Goal: Transaction & Acquisition: Purchase product/service

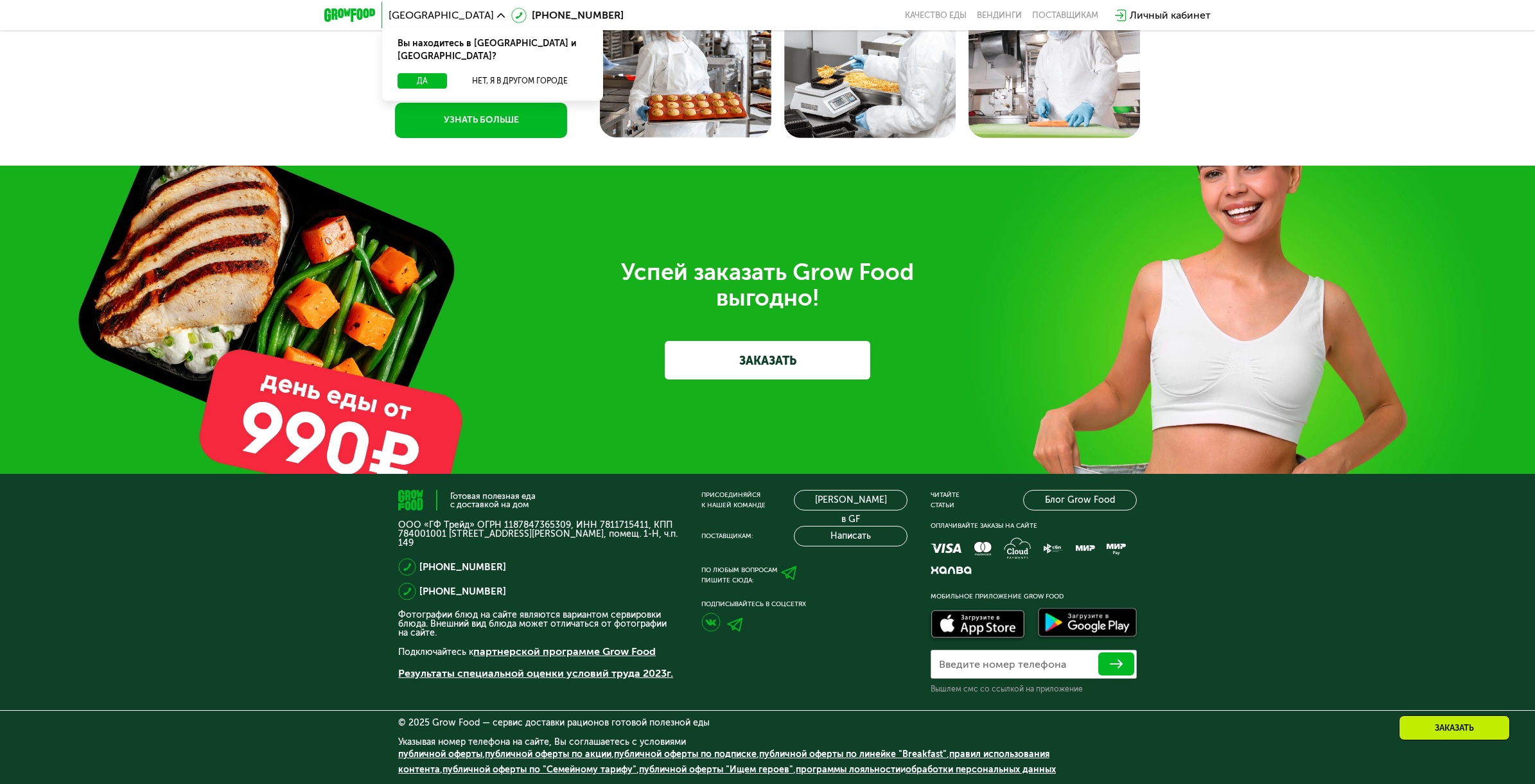
scroll to position [4150, 0]
click at [738, 624] on img at bounding box center [735, 625] width 16 height 14
click at [736, 622] on img at bounding box center [735, 625] width 16 height 14
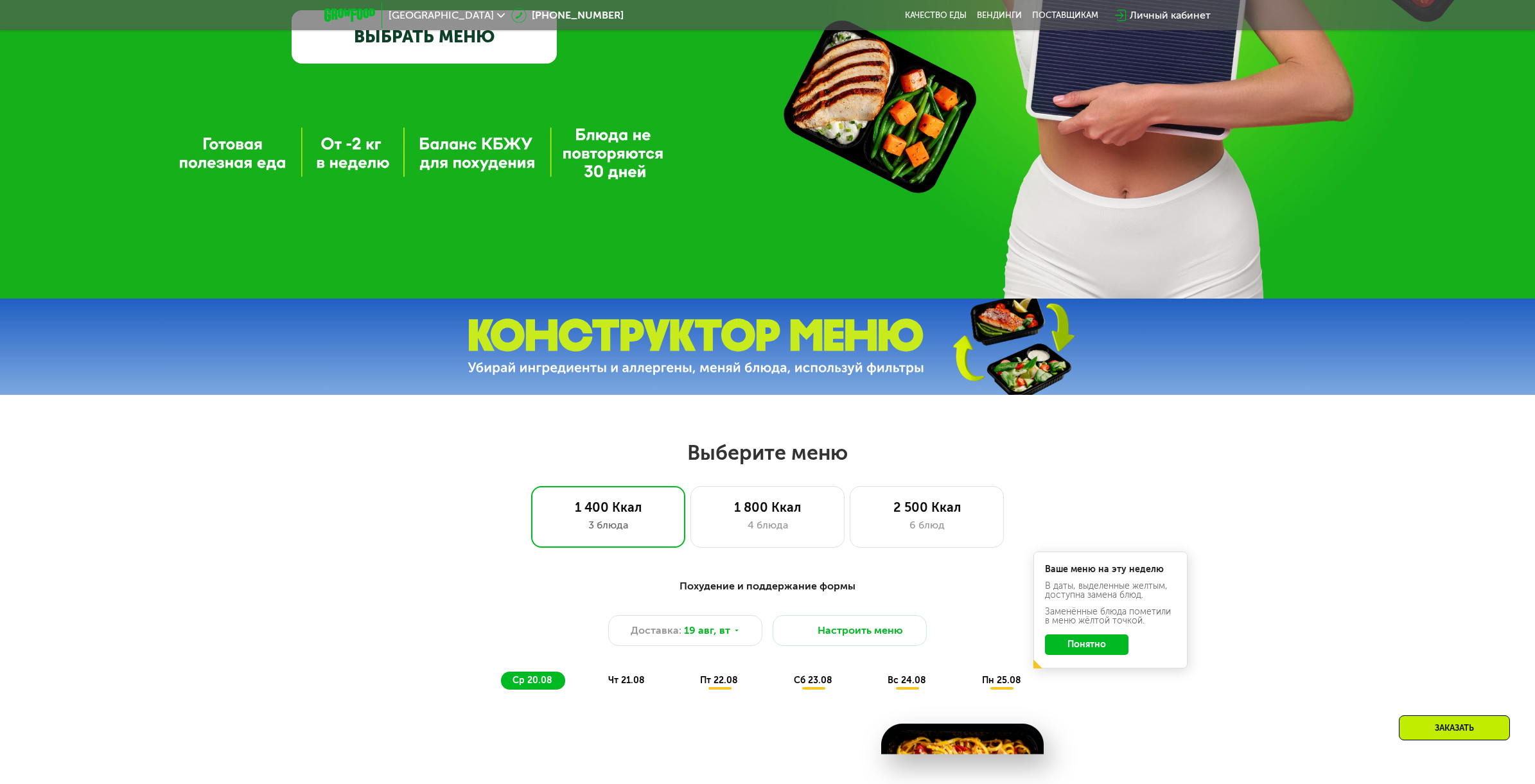
scroll to position [0, 0]
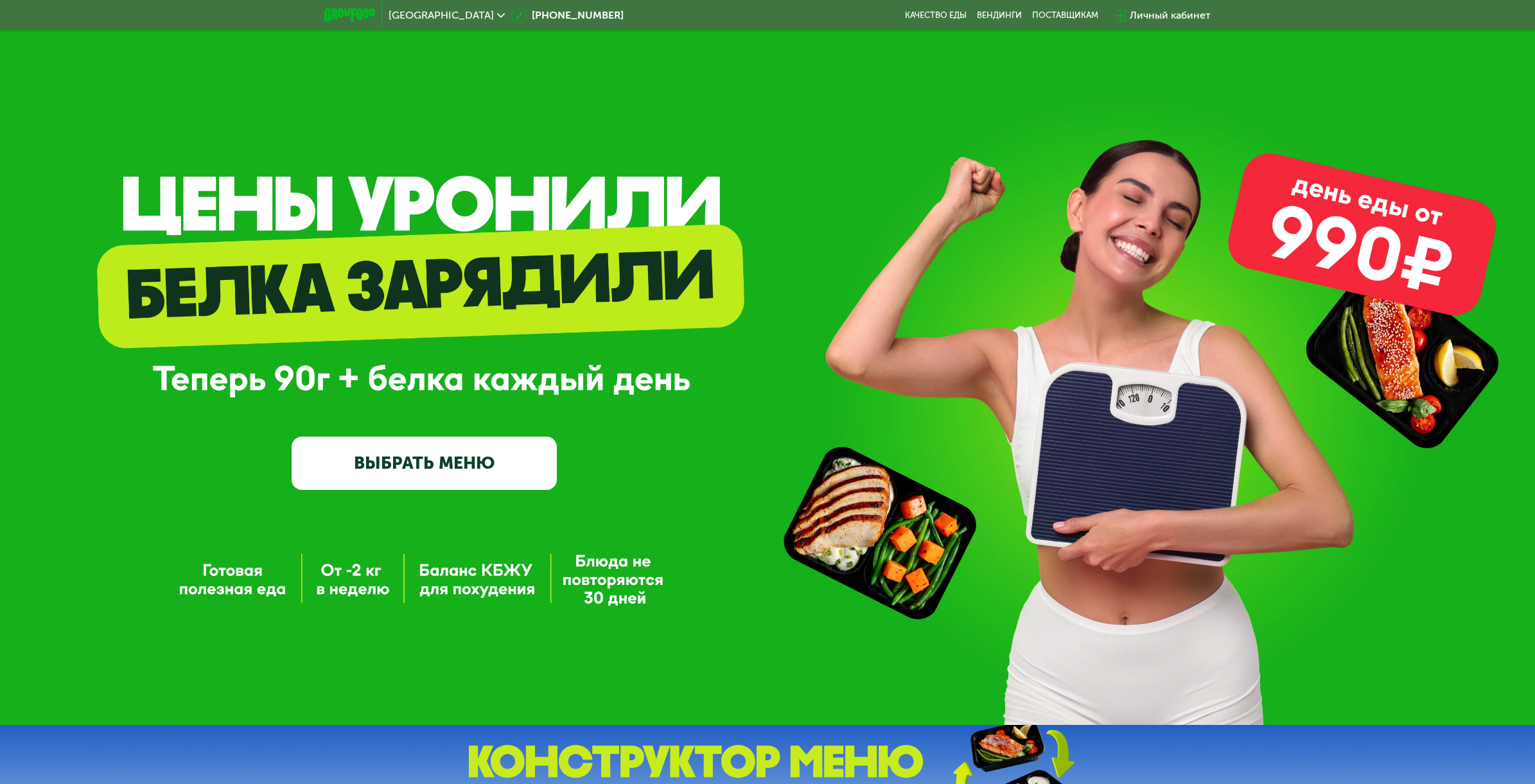
drag, startPoint x: 696, startPoint y: 293, endPoint x: 717, endPoint y: 388, distance: 97.3
click at [717, 389] on div "GrowFood — доставка правильного питания ВЫБРАТЬ МЕНЮ" at bounding box center [767, 367] width 1535 height 245
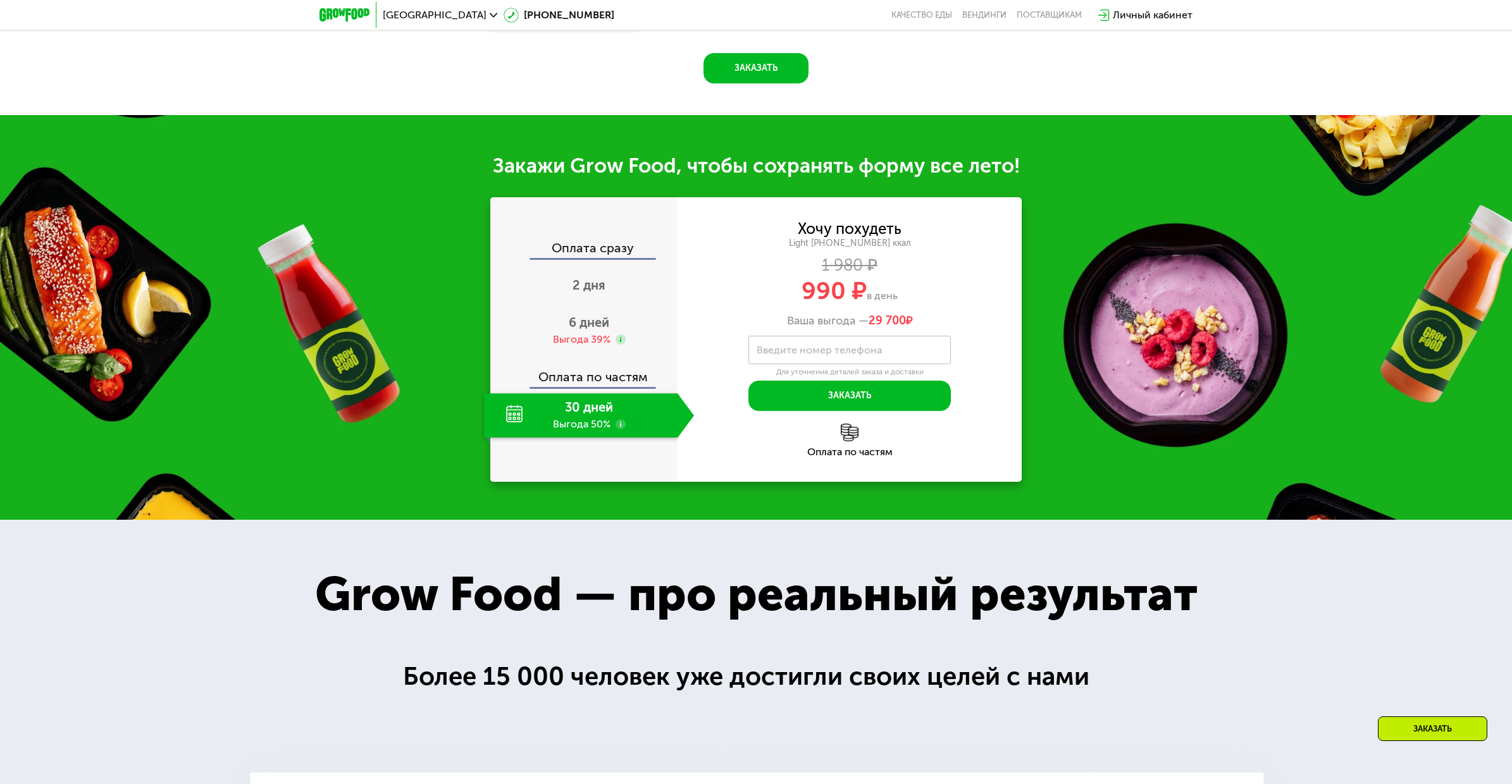
scroll to position [1424, 0]
drag, startPoint x: 1152, startPoint y: 409, endPoint x: 1107, endPoint y: 557, distance: 154.7
click at [1103, 443] on div "Закажи Grow Food, чтобы сохранять форму все лето! Оплата сразу 2 дня 6 дней Выг…" at bounding box center [756, 318] width 1512 height 405
drag, startPoint x: 1145, startPoint y: 373, endPoint x: 1147, endPoint y: 390, distance: 17.1
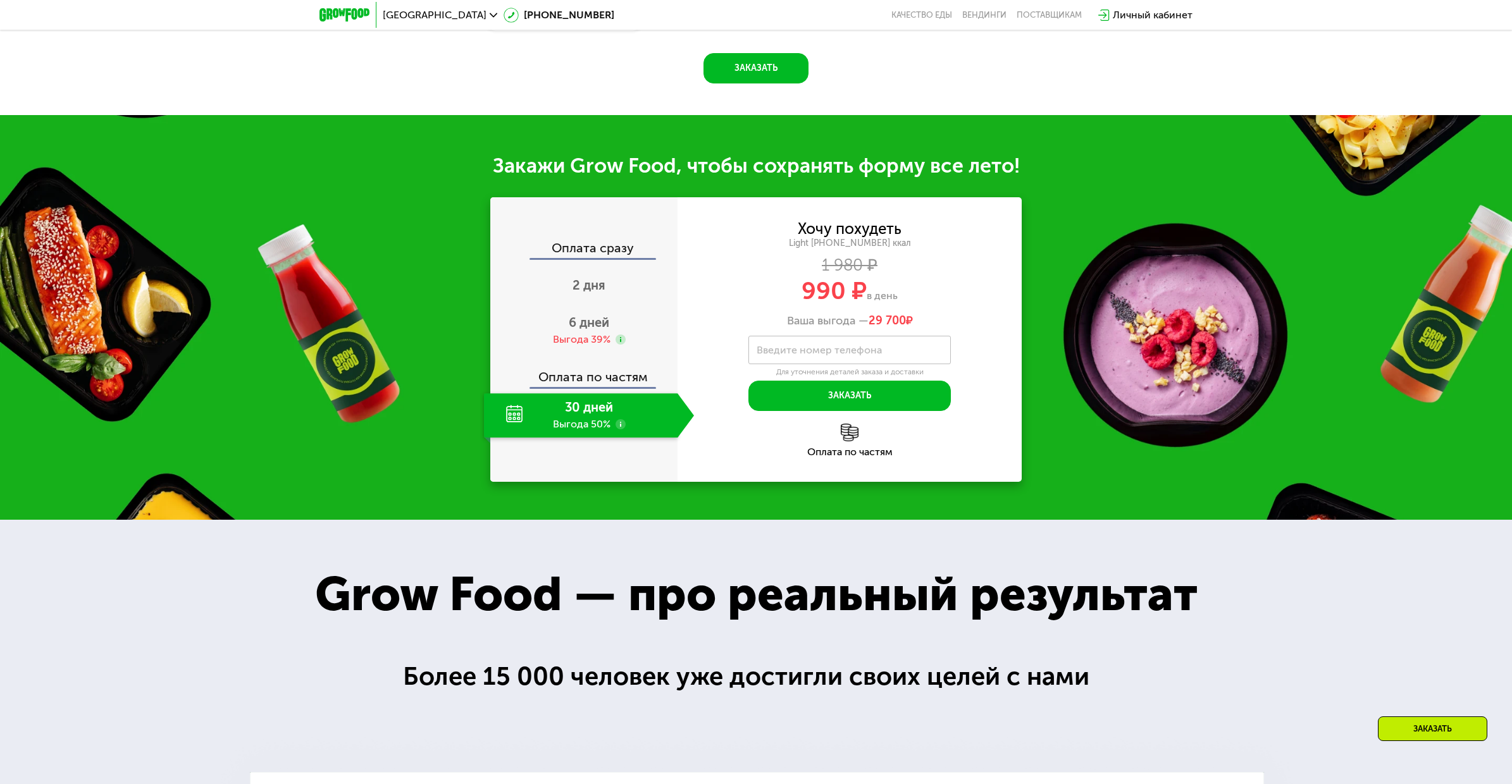
click at [1147, 390] on div "Закажи Grow Food, чтобы сохранять форму все лето! Оплата сразу 2 дня 6 дней Выг…" at bounding box center [756, 318] width 1512 height 405
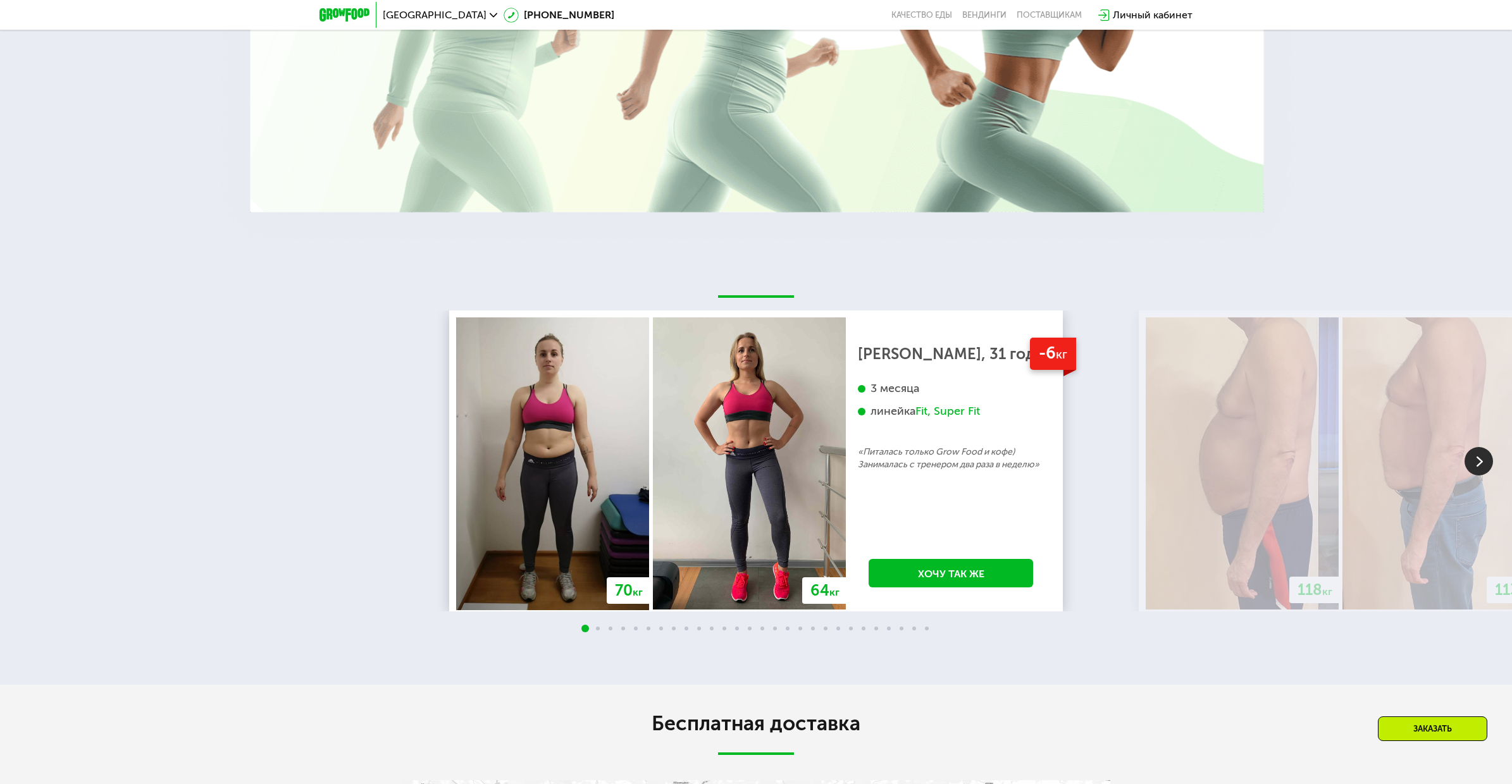
scroll to position [2545, 0]
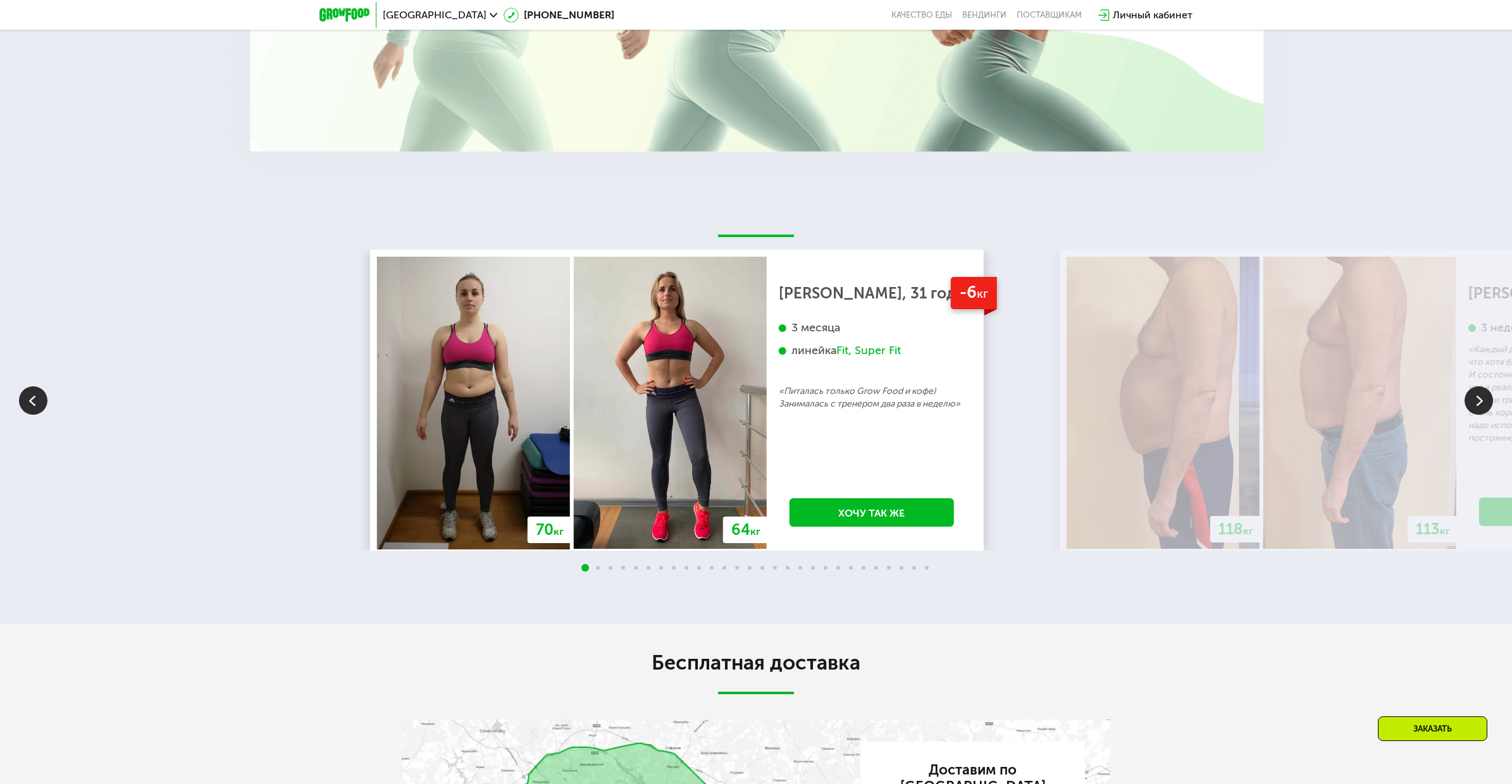
click at [784, 412] on div "-6 кг Екатерина, 31 год 3 месяца линейка Fit, Super Fit «Питалась только Grow F…" at bounding box center [872, 403] width 210 height 292
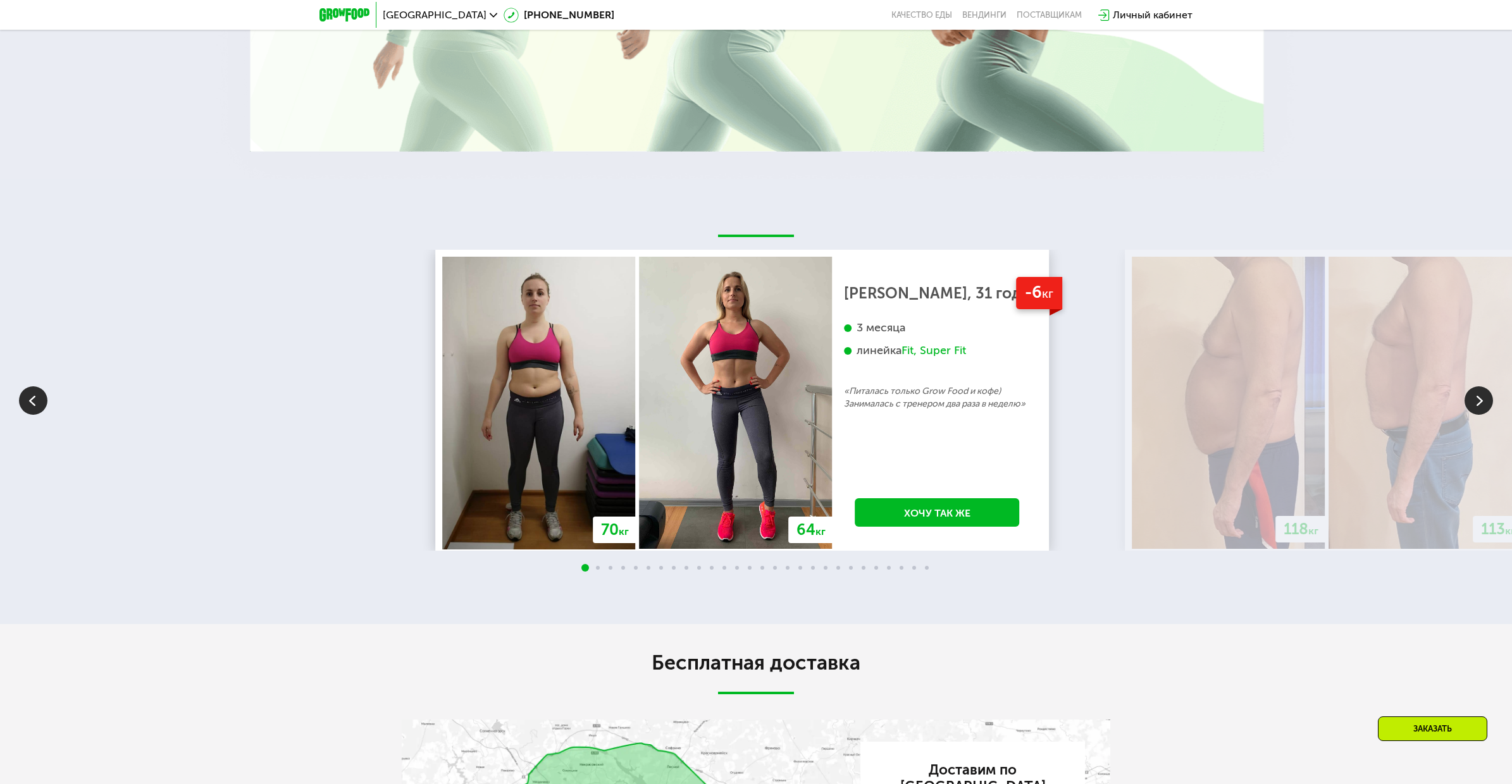
click at [832, 405] on div "-6 кг Екатерина, 31 год 3 месяца линейка Fit, Super Fit «Питалась только Grow F…" at bounding box center [937, 403] width 210 height 292
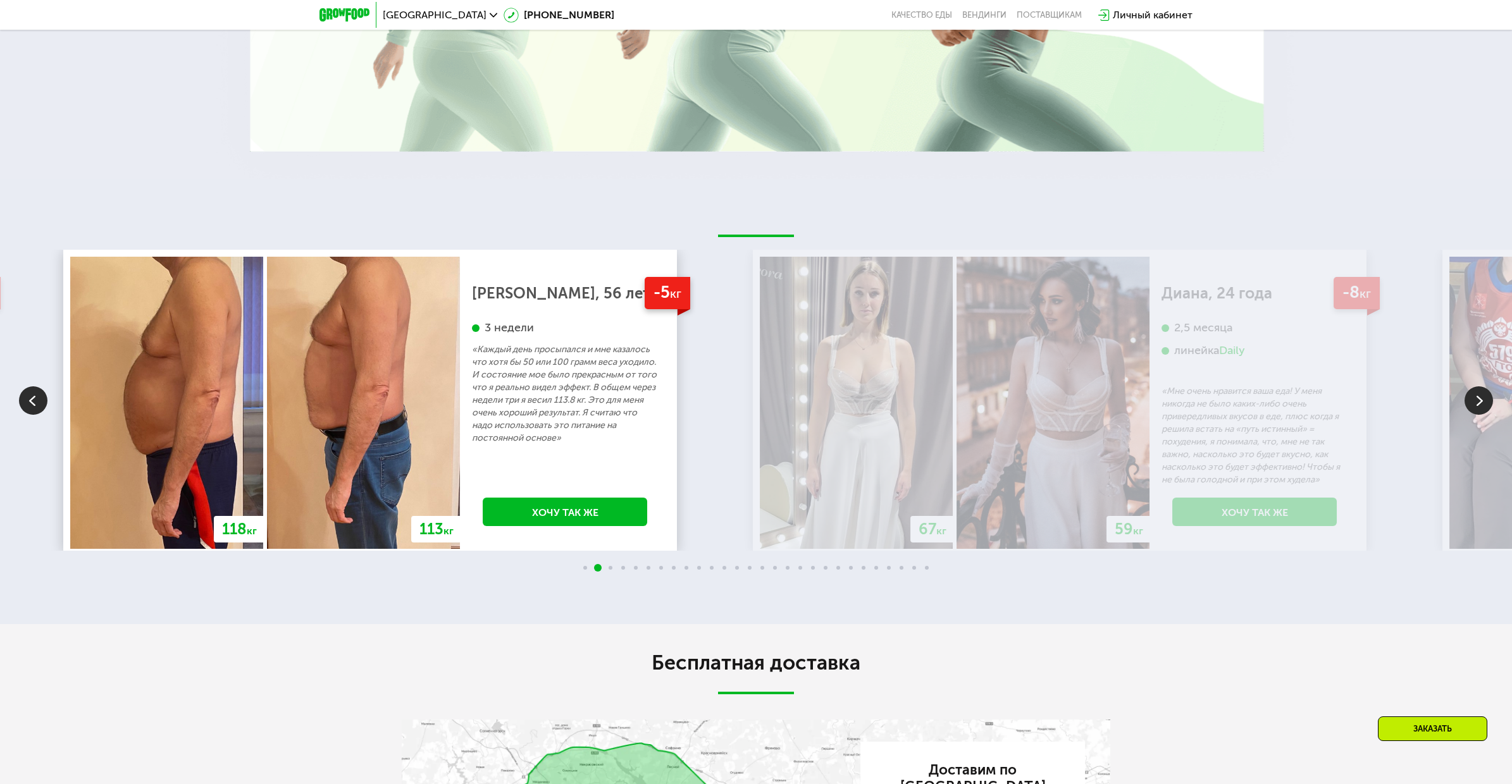
click at [472, 420] on p "«Каждый день просыпался и мне казалось что хотя бы 50 или 100 грамм веса уходил…" at bounding box center [565, 393] width 186 height 101
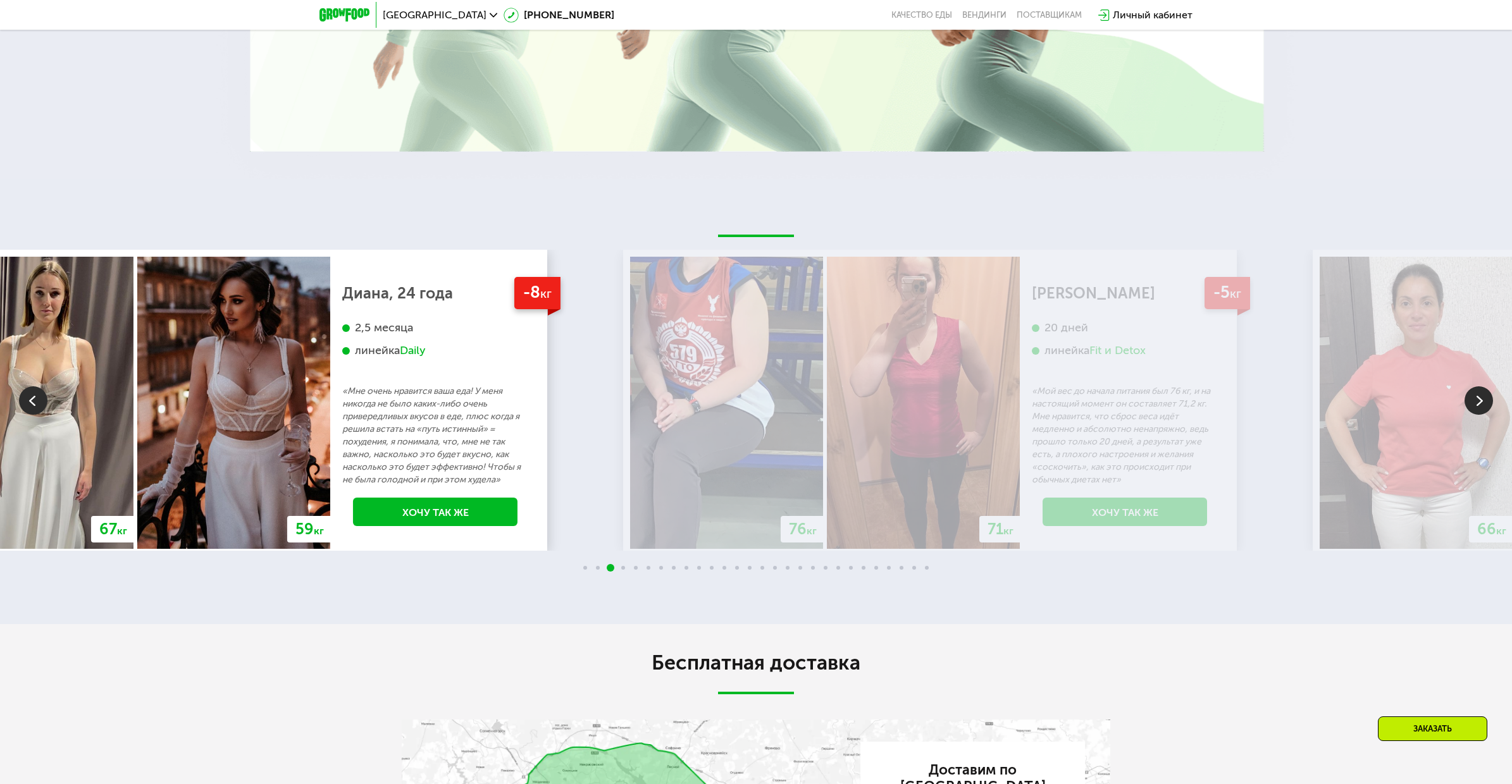
click at [476, 455] on p "«Мне очень нравится ваша еда! У меня никогда не было каких-либо очень привередл…" at bounding box center [435, 435] width 186 height 101
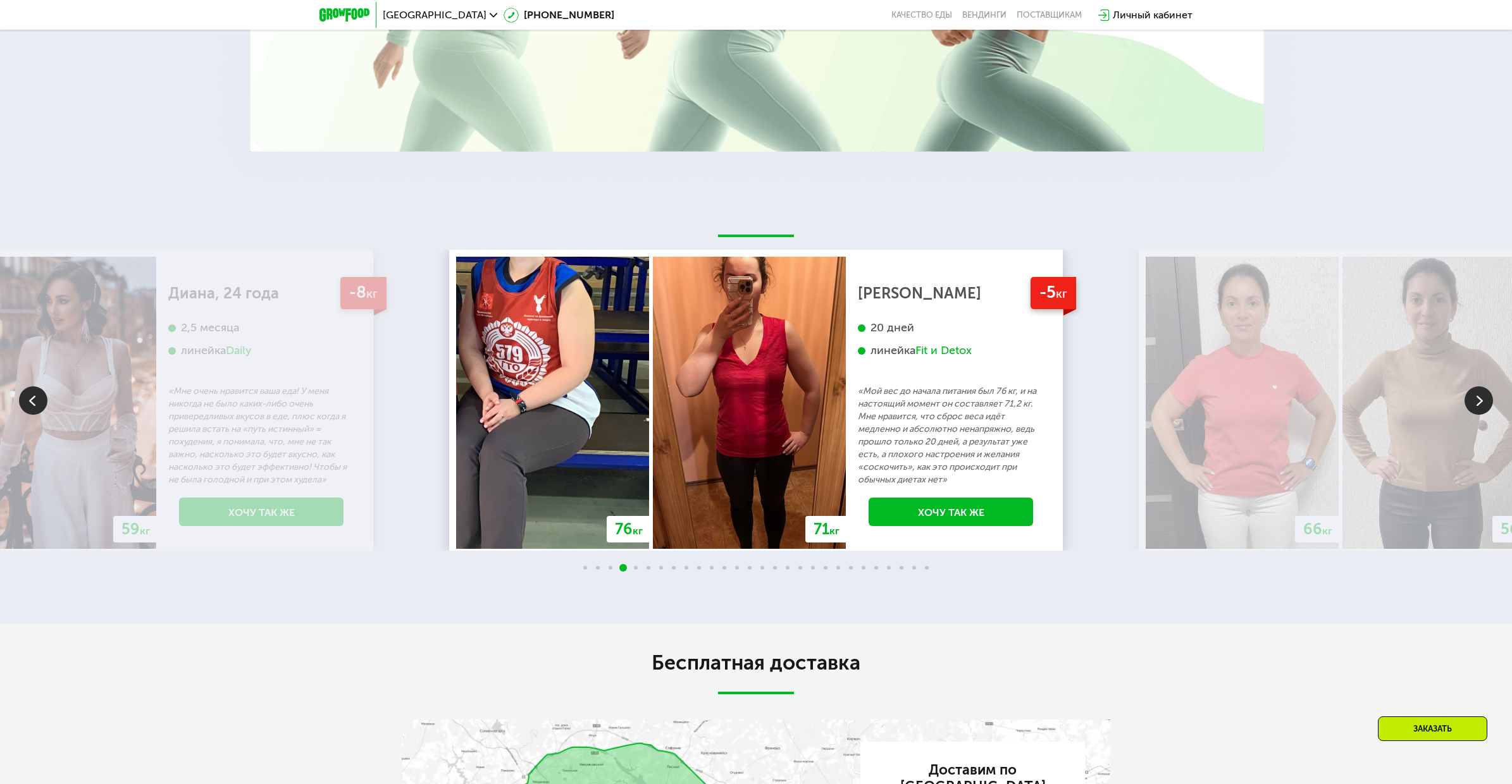
click at [858, 430] on p "«Мой вес до начала питания был 76 кг, и на настоящий момент он составляет 71,2 …" at bounding box center [951, 435] width 186 height 101
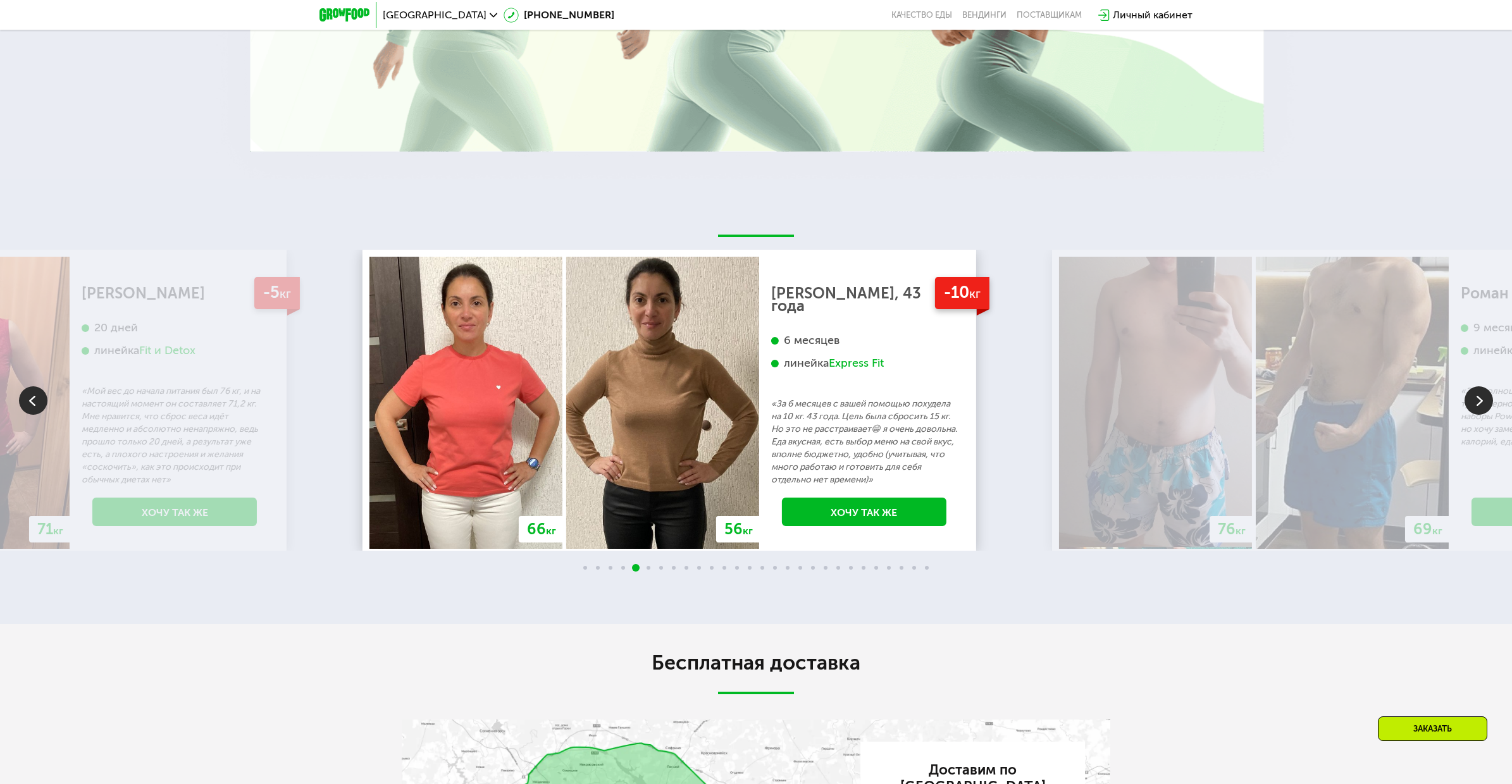
click at [410, 427] on div "70 кг 64 кг -6 кг Екатерина, 31 год 3 месяца линейка Fit, Super Fit «Питалась т…" at bounding box center [756, 400] width 1512 height 301
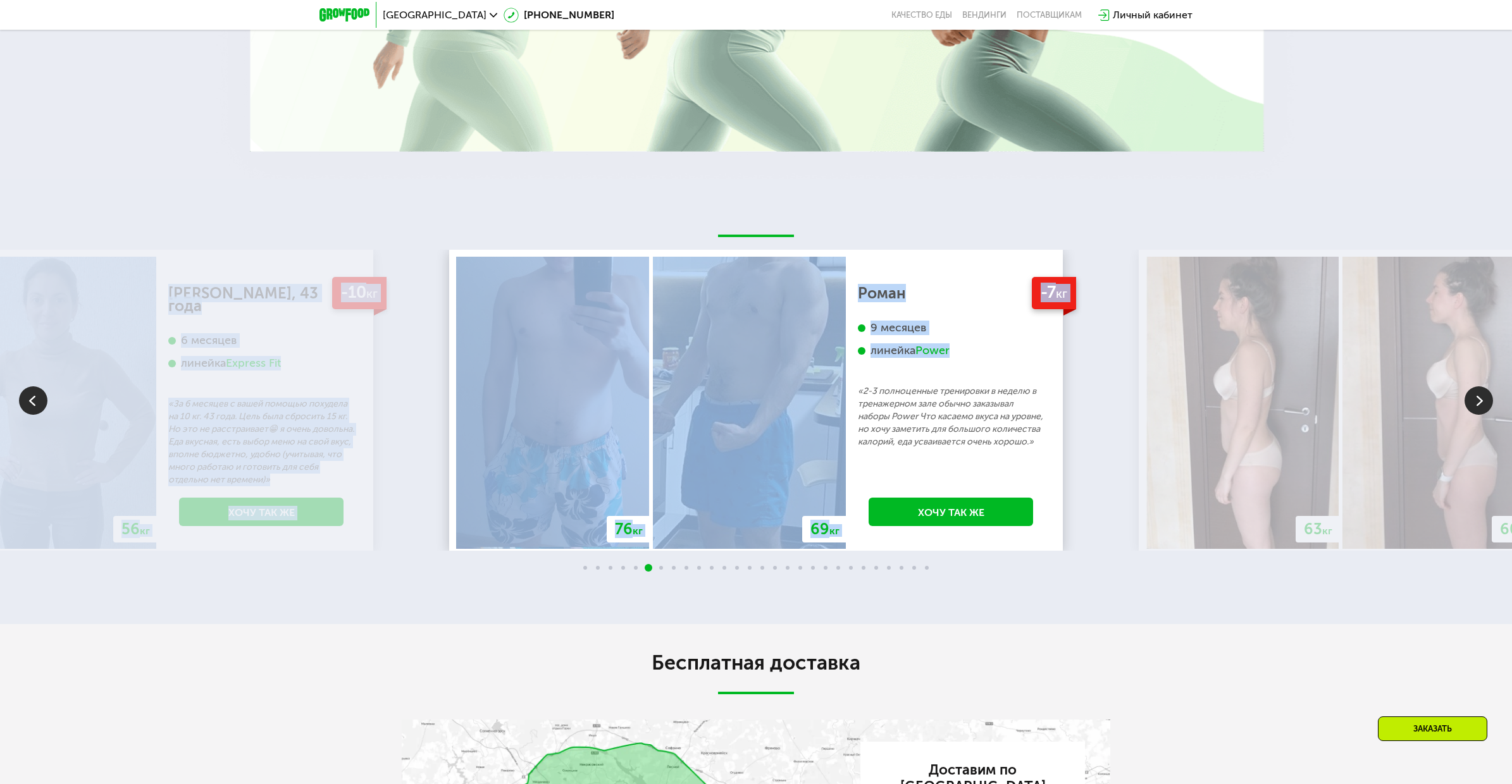
drag, startPoint x: 407, startPoint y: 427, endPoint x: 849, endPoint y: 441, distance: 442.2
click at [849, 441] on div "70 кг 64 кг -6 кг Екатерина, 31 год 3 месяца линейка Fit, Super Fit «Питалась т…" at bounding box center [756, 400] width 1512 height 301
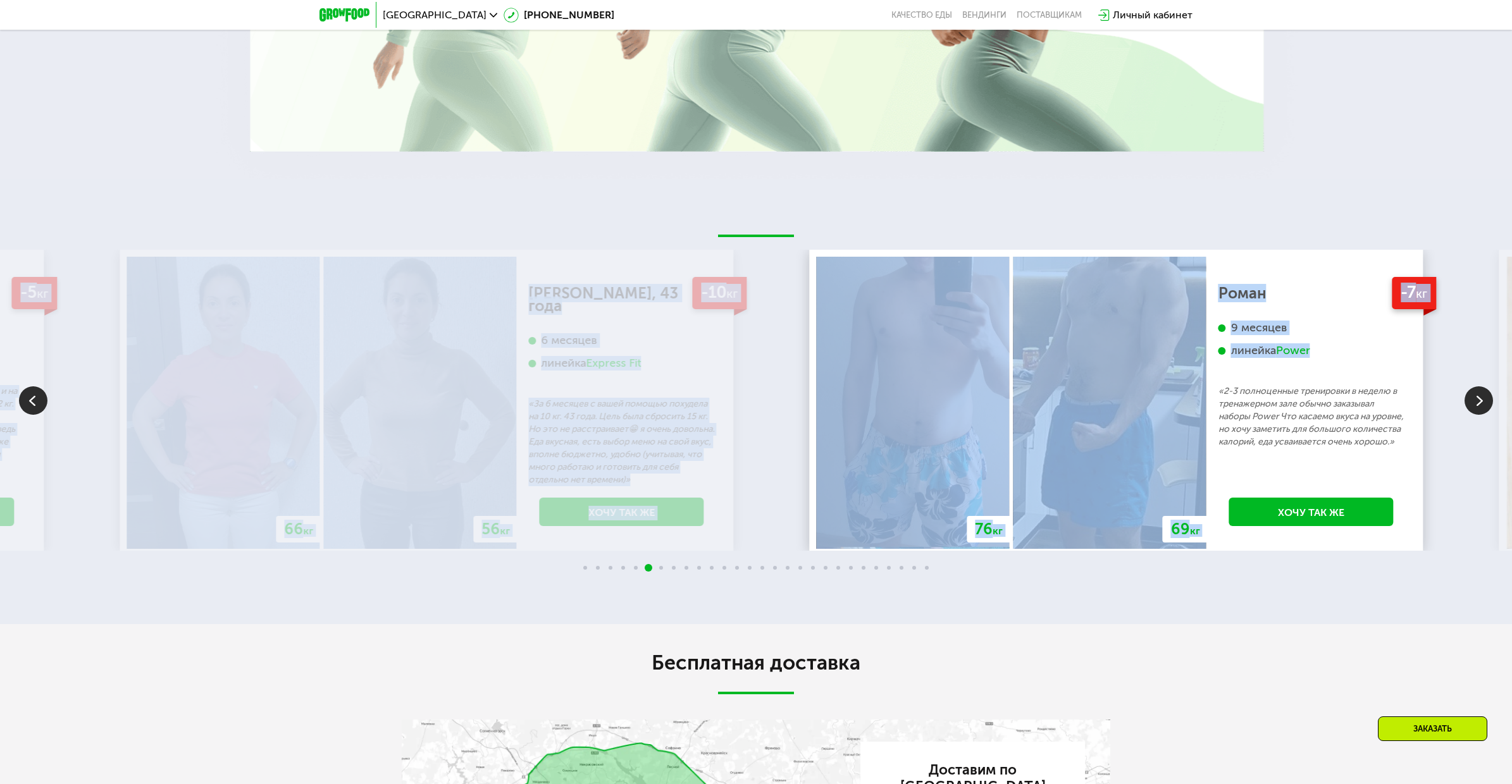
click at [989, 457] on img at bounding box center [913, 403] width 193 height 292
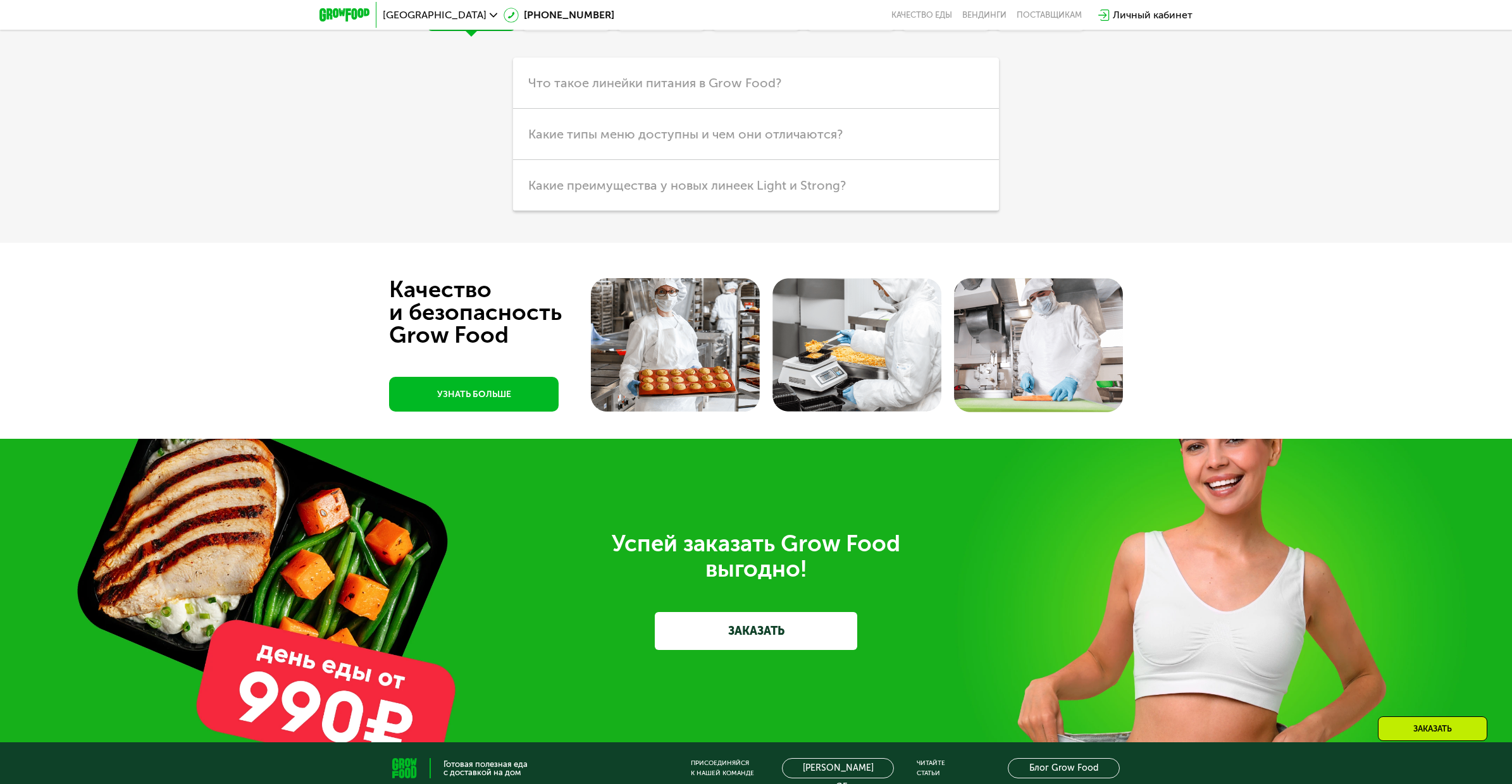
scroll to position [3984, 0]
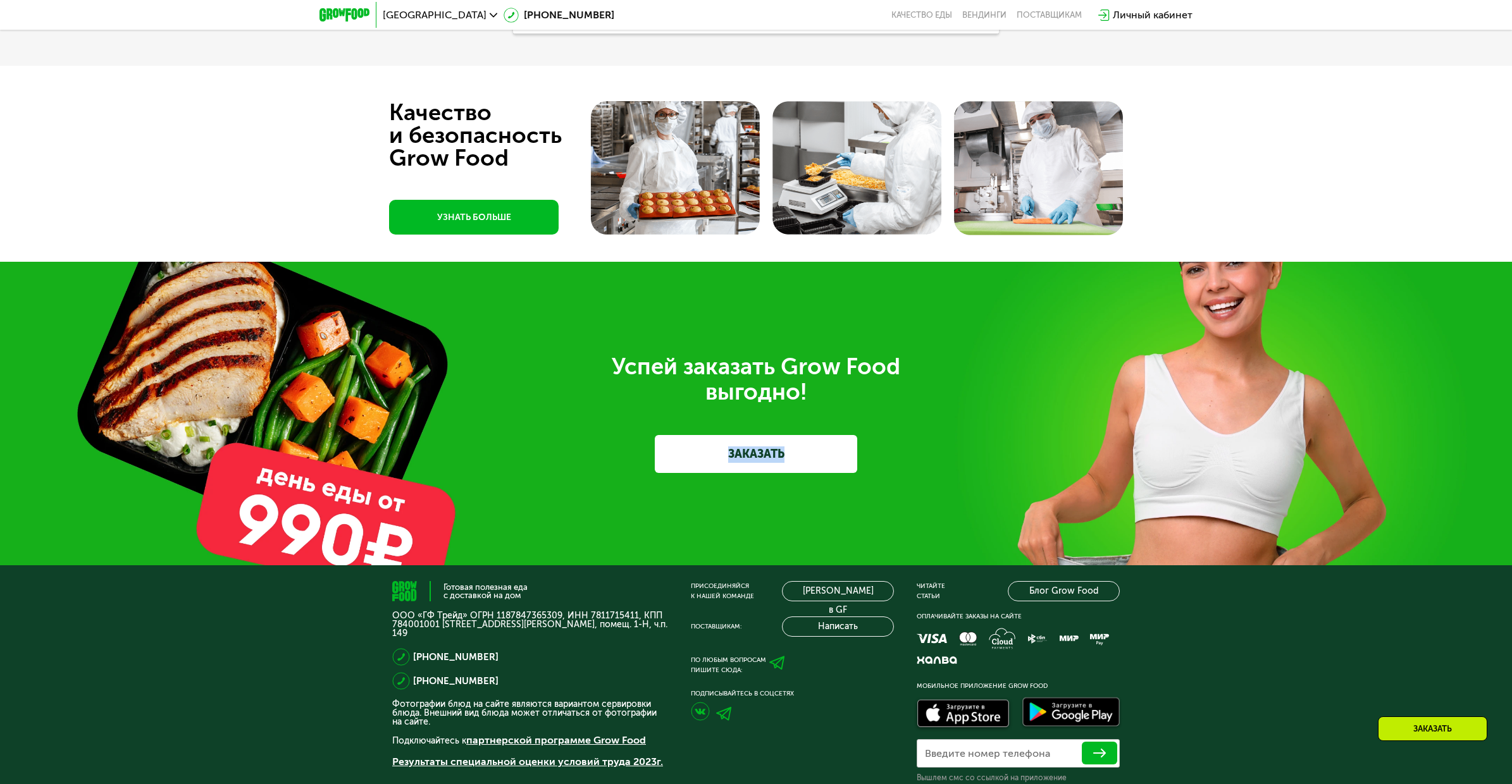
drag, startPoint x: 1035, startPoint y: 440, endPoint x: 1017, endPoint y: 457, distance: 24.8
click at [1017, 457] on div "Успей заказать Grow Food выгодно! ЗАКАЗАТЬ" at bounding box center [756, 414] width 709 height 119
drag, startPoint x: 1194, startPoint y: 479, endPoint x: 1130, endPoint y: 497, distance: 66.5
click at [1130, 497] on div "Успей заказать Grow Food выгодно! ЗАКАЗАТЬ" at bounding box center [756, 414] width 1512 height 303
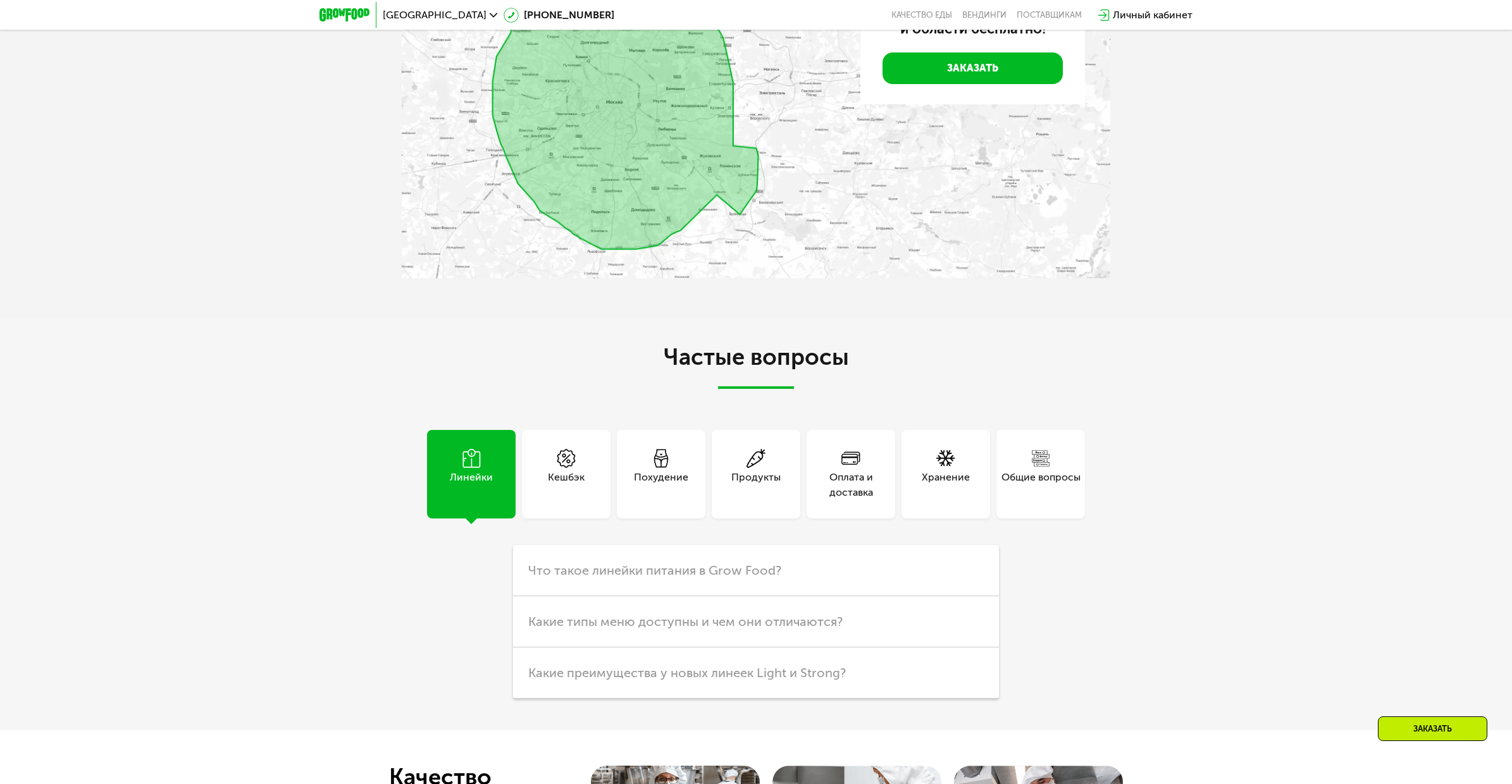
scroll to position [3640, 0]
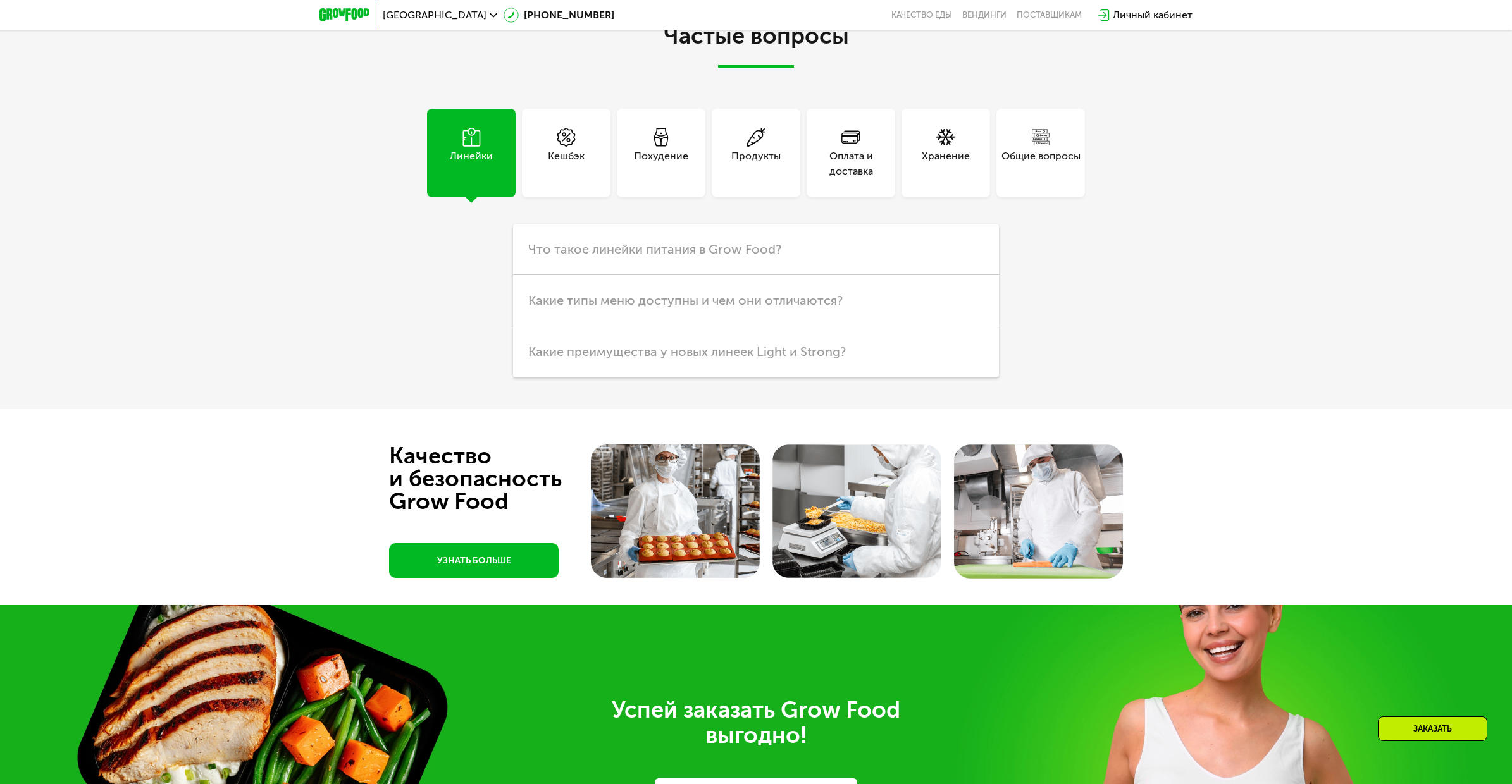
click at [750, 175] on div "Продукты" at bounding box center [756, 164] width 49 height 31
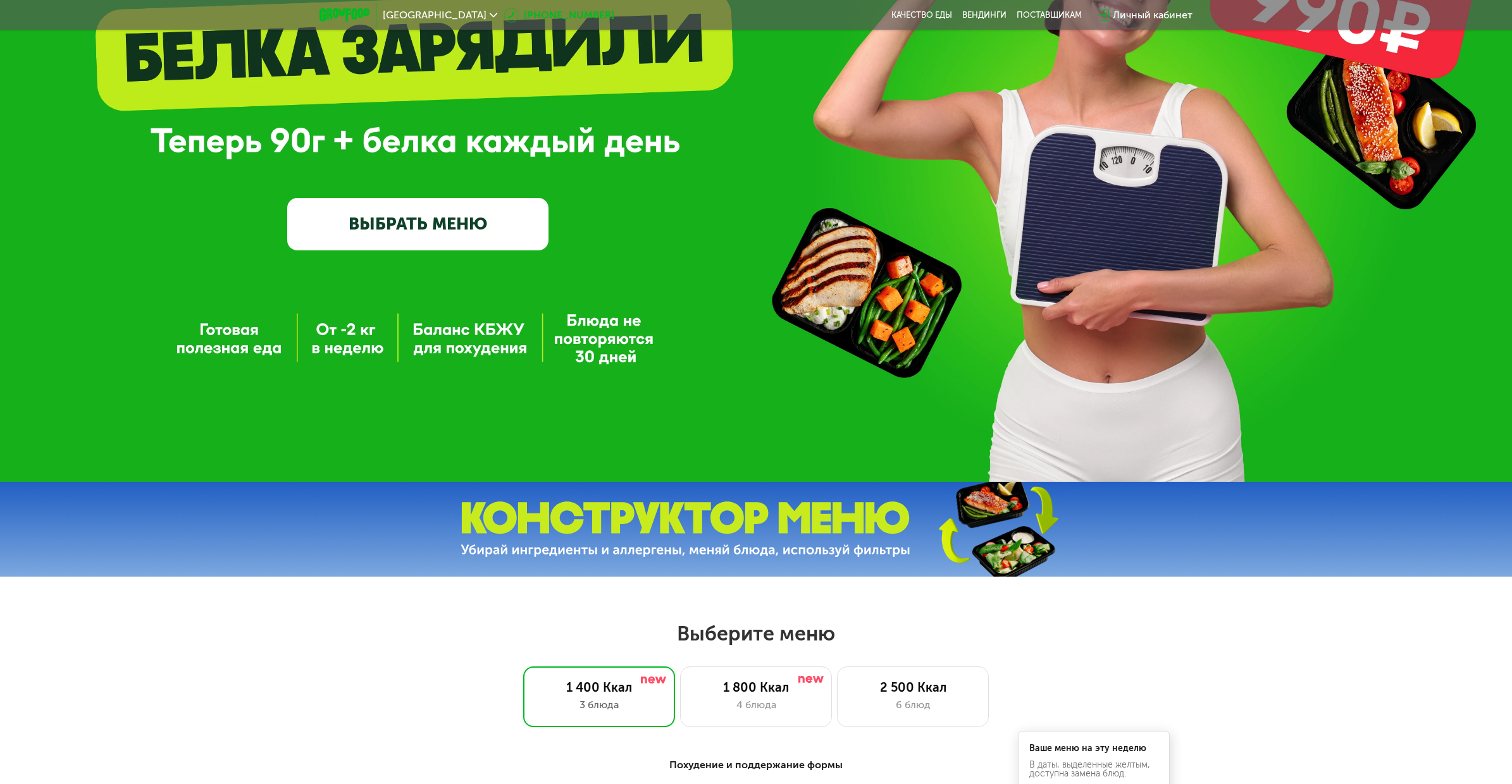
scroll to position [0, 0]
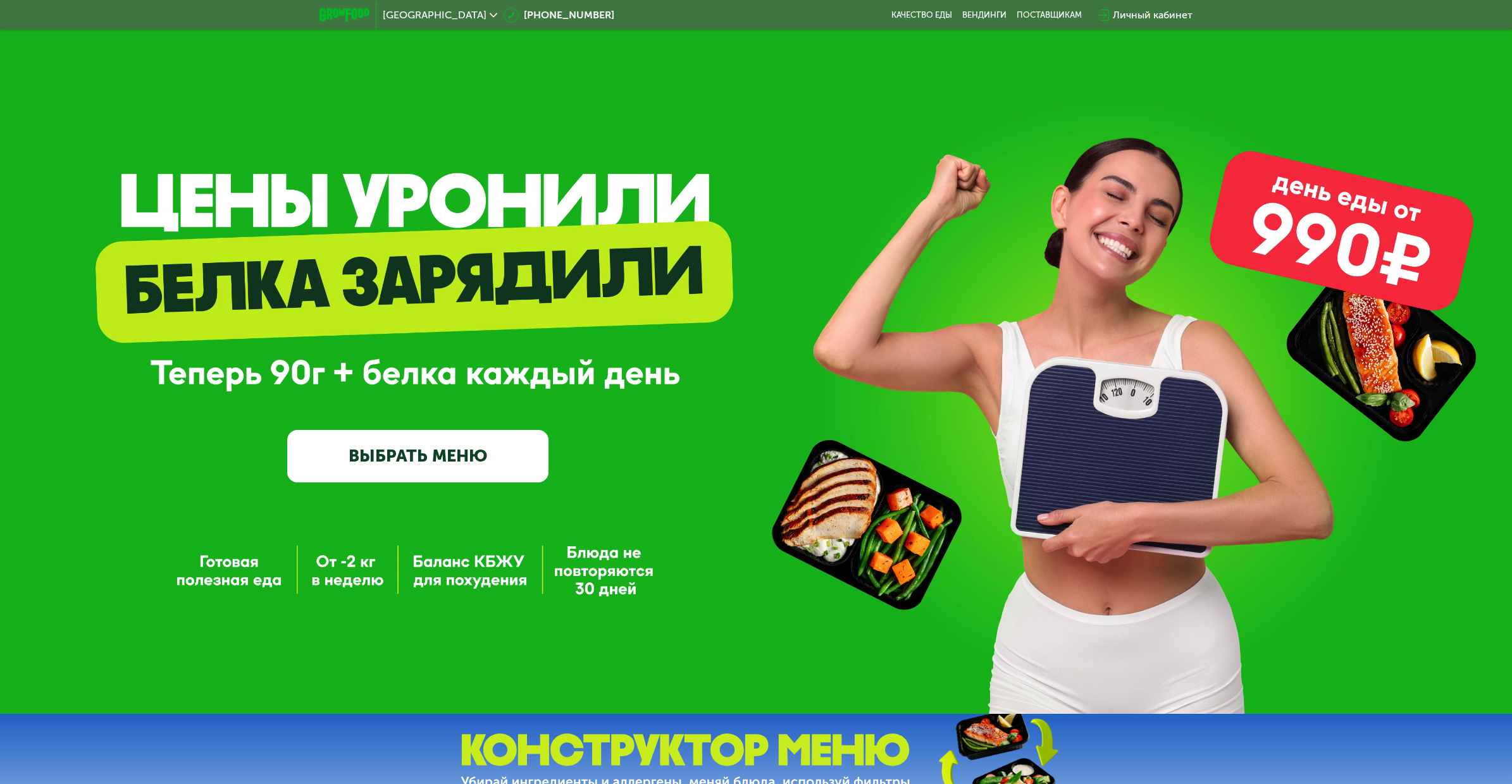
click at [470, 459] on link "ВЫБРАТЬ МЕНЮ" at bounding box center [418, 456] width 261 height 53
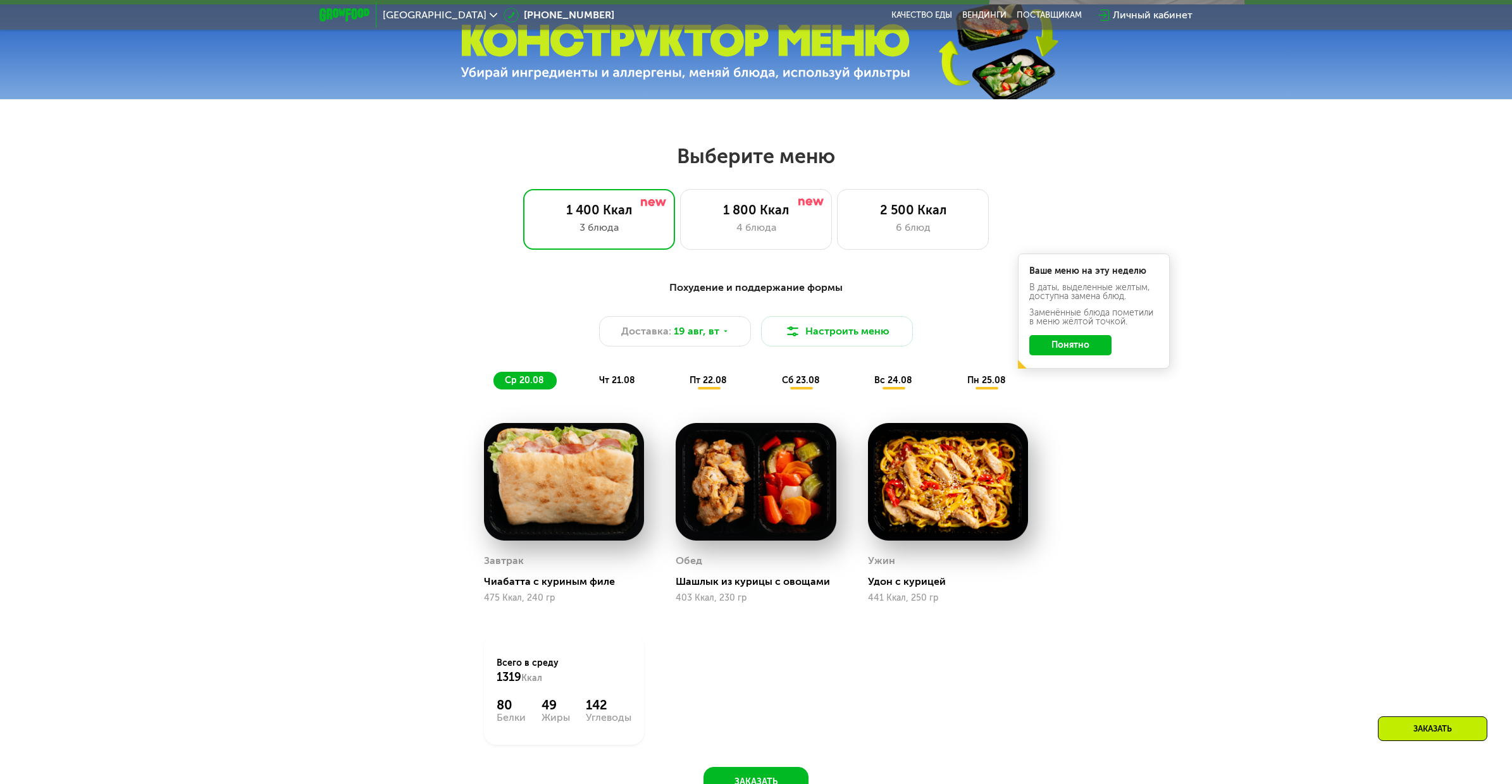
scroll to position [827, 0]
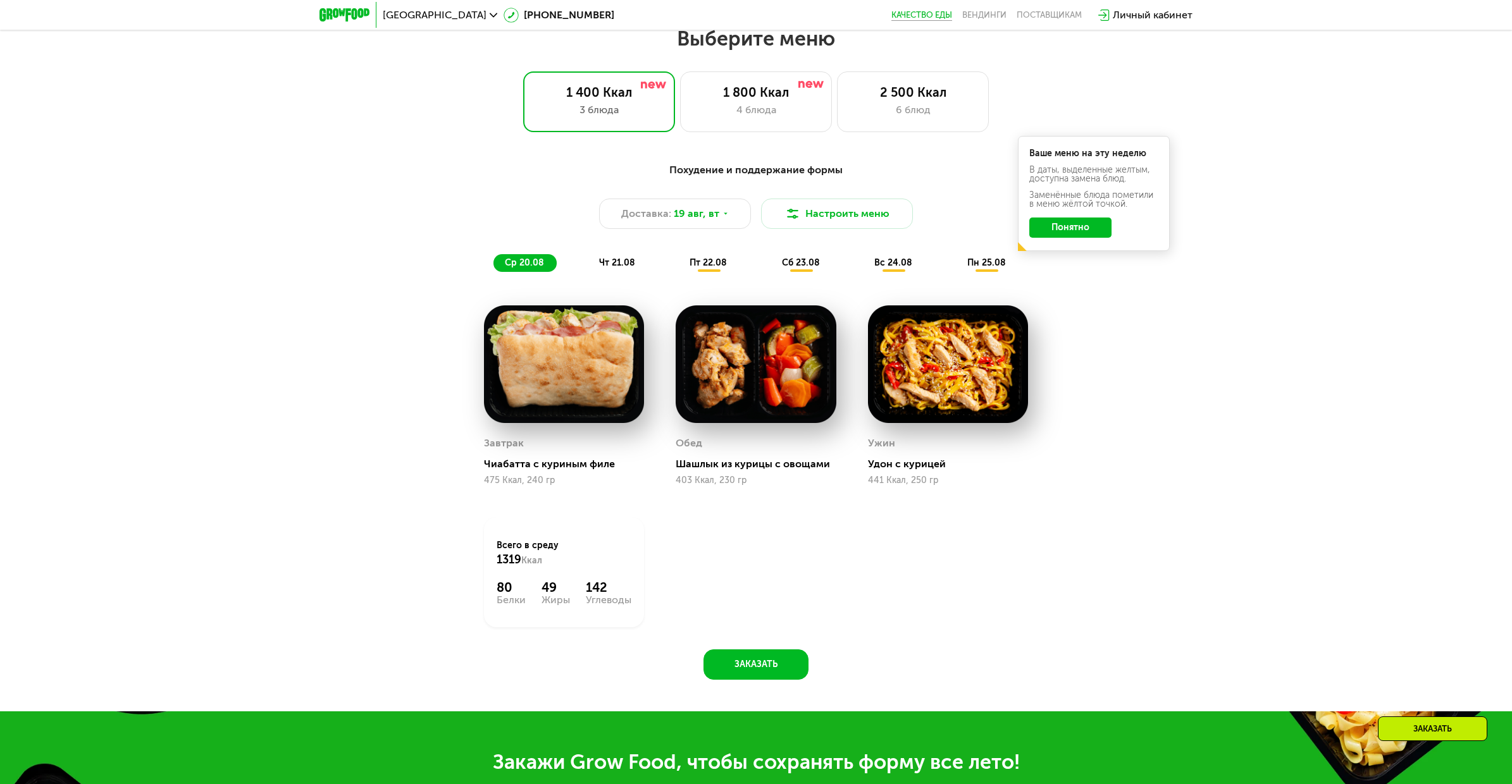
click at [925, 15] on link "Качество еды" at bounding box center [922, 15] width 61 height 10
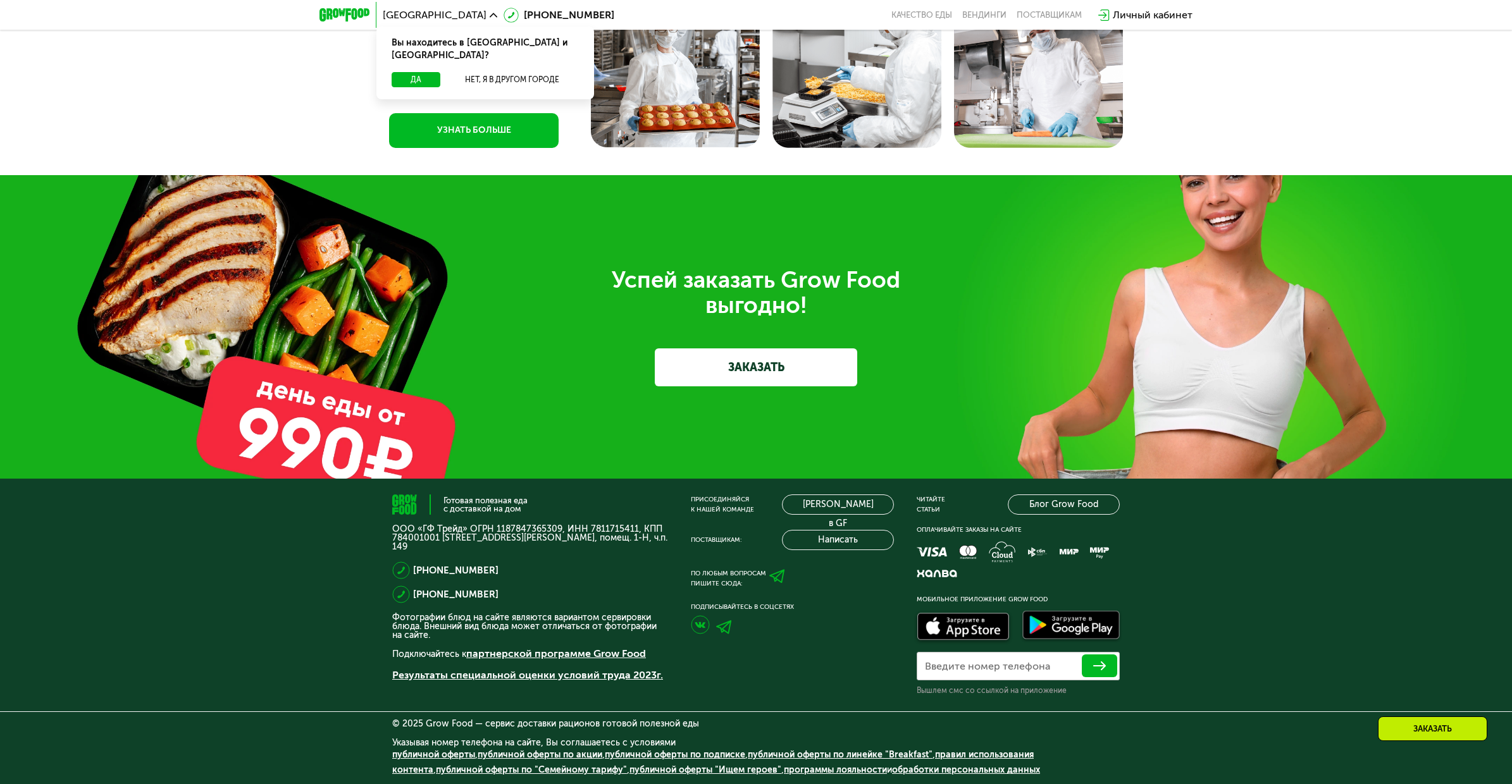
scroll to position [3345, 0]
click at [727, 627] on img at bounding box center [724, 627] width 16 height 14
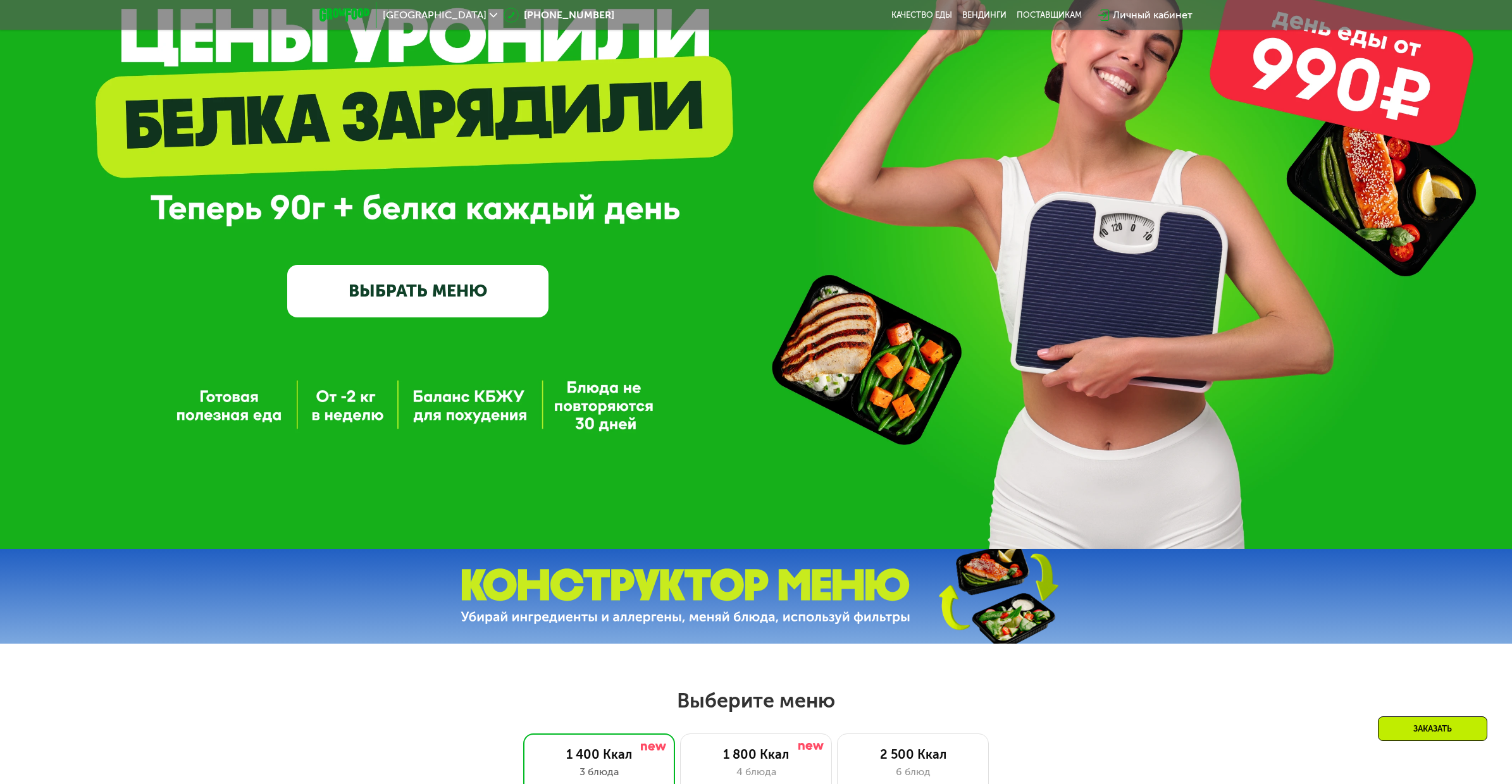
scroll to position [0, 0]
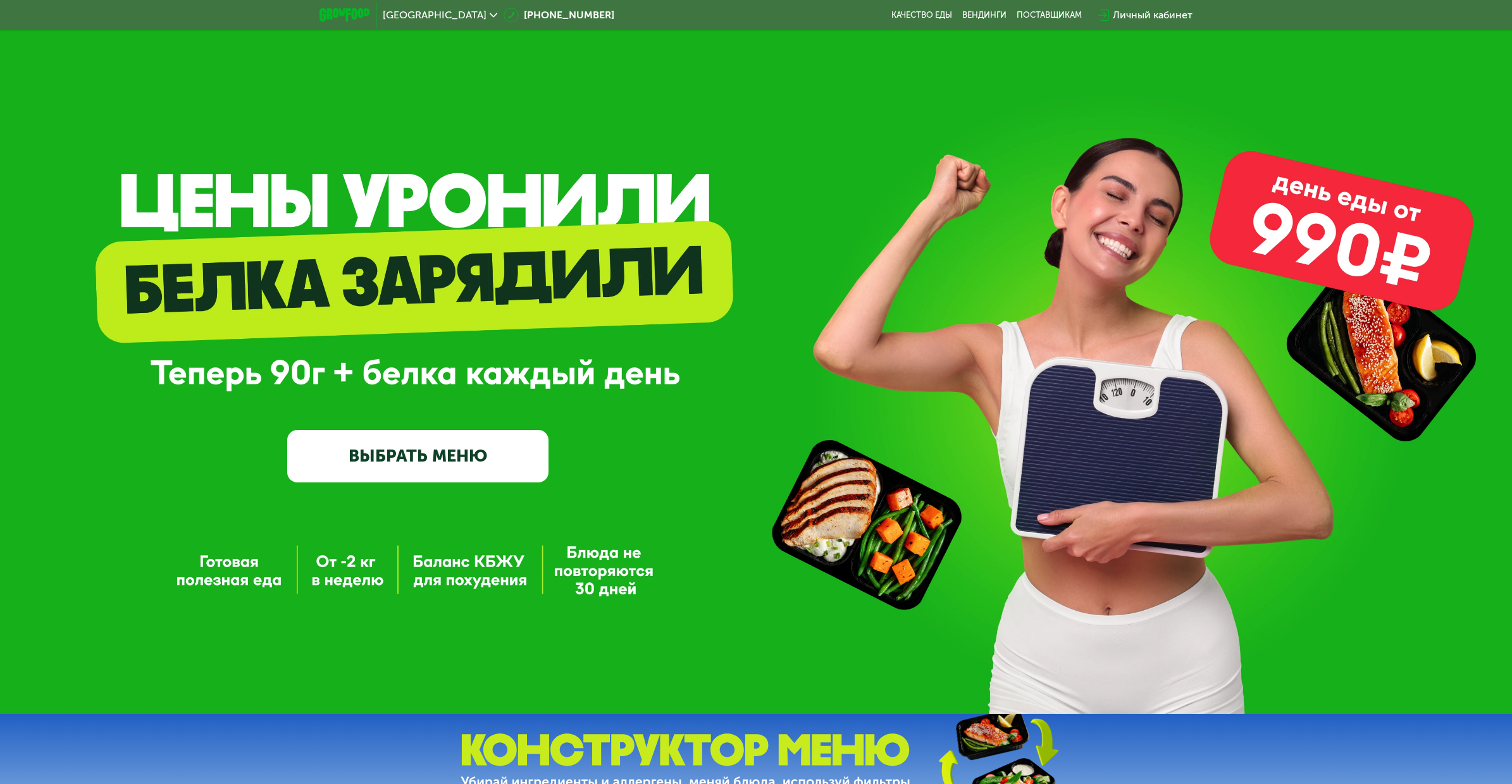
drag, startPoint x: 1412, startPoint y: 403, endPoint x: 1311, endPoint y: 420, distance: 102.4
click at [1287, 422] on div "GrowFood — доставка правильного питания ВЫБРАТЬ МЕНЮ" at bounding box center [756, 362] width 1512 height 242
click at [1354, 390] on div "GrowFood — доставка правильного питания ВЫБРАТЬ МЕНЮ" at bounding box center [756, 362] width 1512 height 242
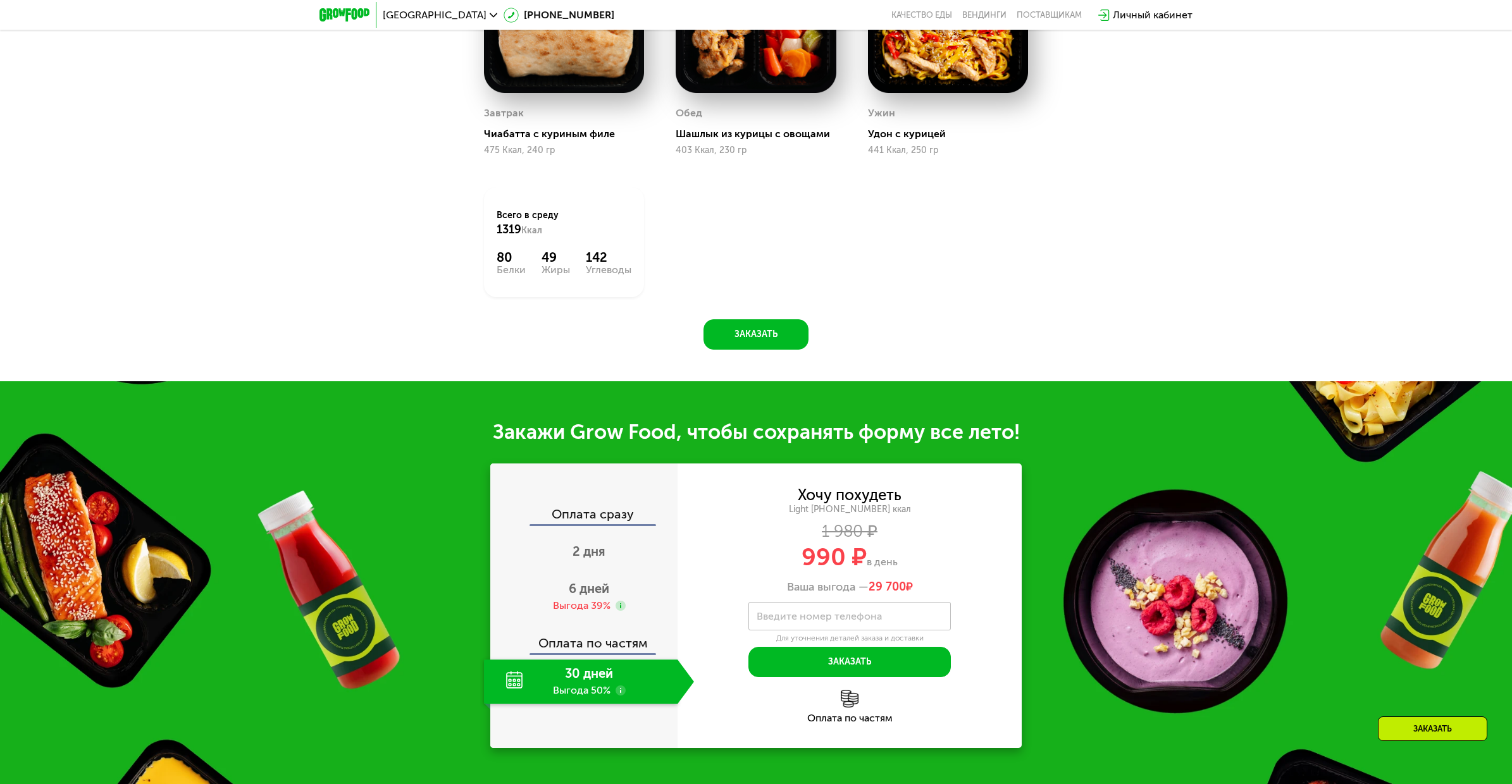
scroll to position [1507, 0]
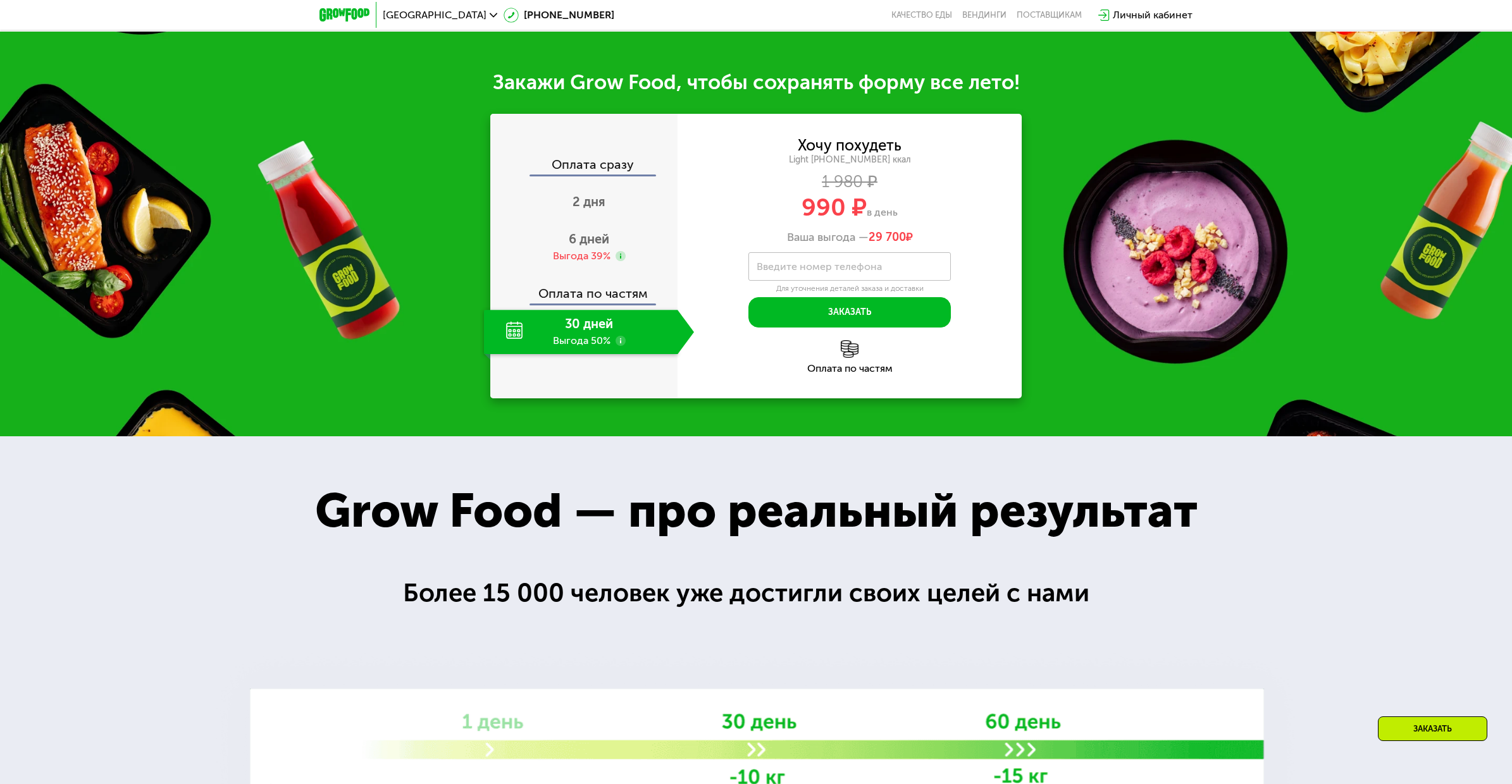
drag, startPoint x: 1166, startPoint y: 264, endPoint x: 1079, endPoint y: 340, distance: 115.5
click at [1079, 340] on div "Закажи Grow Food, чтобы сохранять форму все лето! Оплата сразу 2 дня 6 дней Выг…" at bounding box center [756, 234] width 1512 height 405
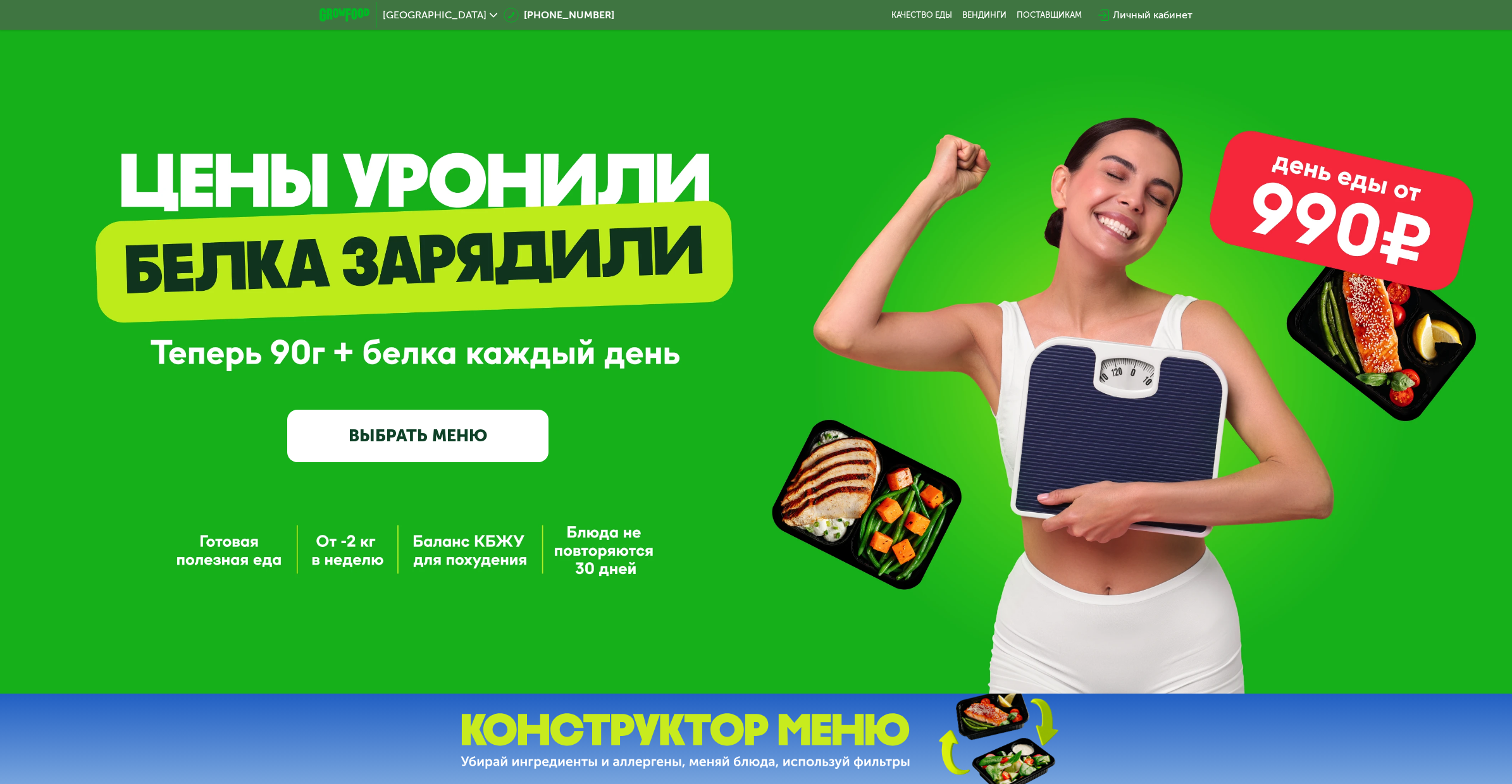
scroll to position [0, 0]
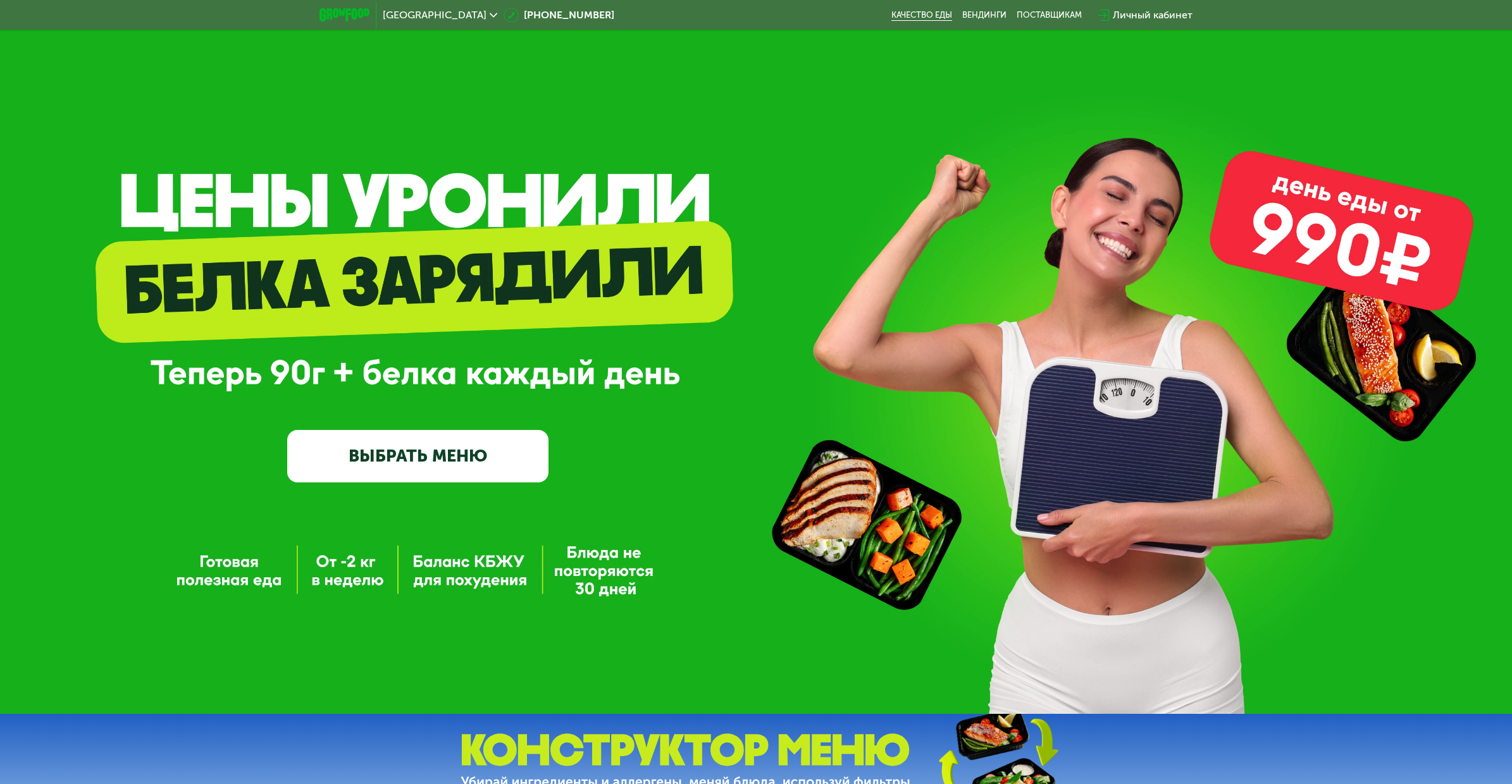
click at [917, 10] on link "Качество еды" at bounding box center [922, 15] width 61 height 10
